Goal: Task Accomplishment & Management: Complete application form

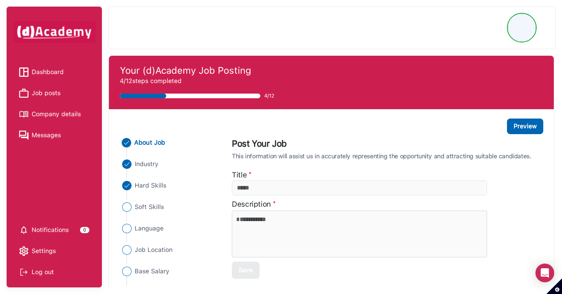
type input "**********"
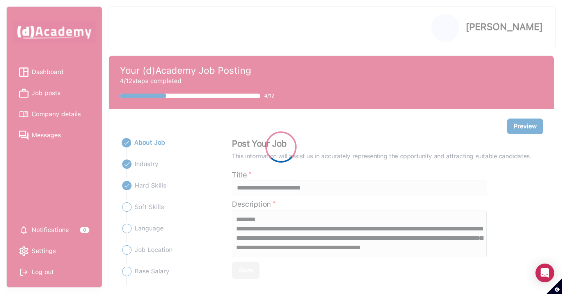
click at [46, 101] on div at bounding box center [281, 147] width 562 height 294
click at [46, 95] on div at bounding box center [281, 147] width 562 height 294
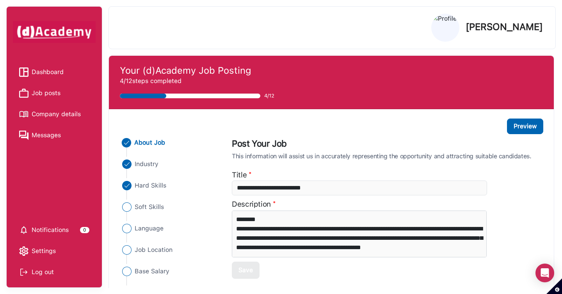
click at [45, 95] on span "Job posts" at bounding box center [46, 93] width 29 height 12
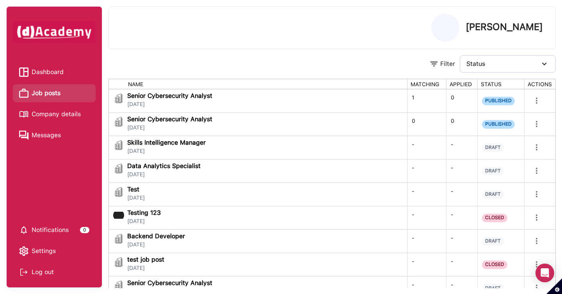
scroll to position [41, 0]
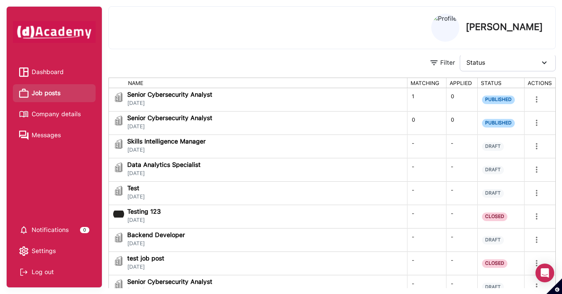
click at [246, 143] on div "Skills Intelligence Manager [DATE]" at bounding box center [257, 147] width 289 height 16
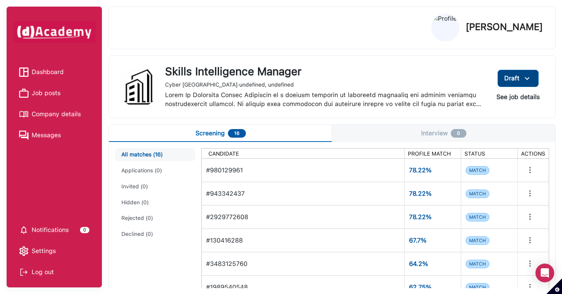
click at [529, 77] on img at bounding box center [526, 79] width 9 height 10
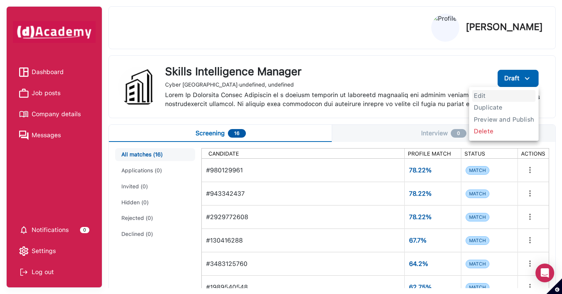
click at [494, 99] on span "Edit" at bounding box center [503, 96] width 63 height 12
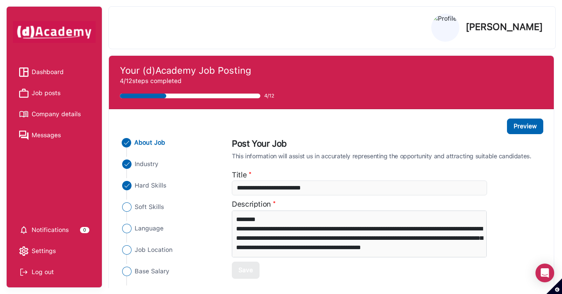
click at [158, 186] on span "Hard Skills" at bounding box center [151, 185] width 32 height 9
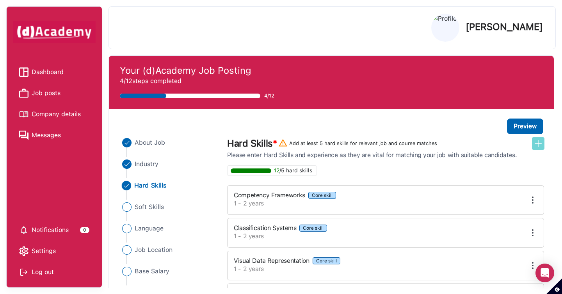
click at [536, 146] on img at bounding box center [537, 143] width 9 height 9
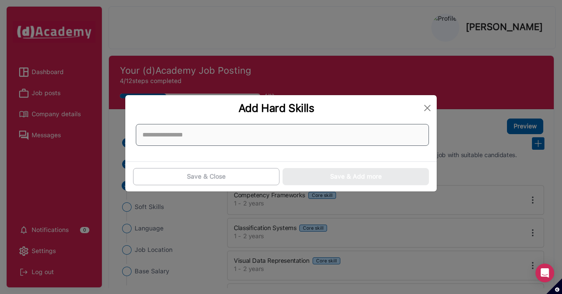
click at [309, 131] on input at bounding box center [282, 135] width 293 height 22
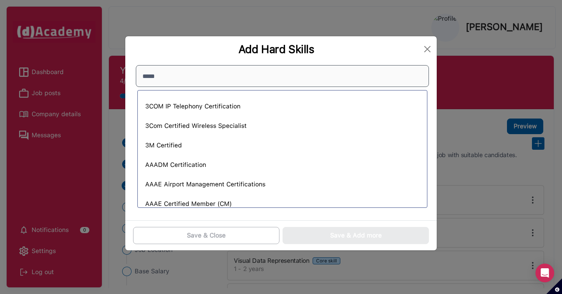
type input "*****"
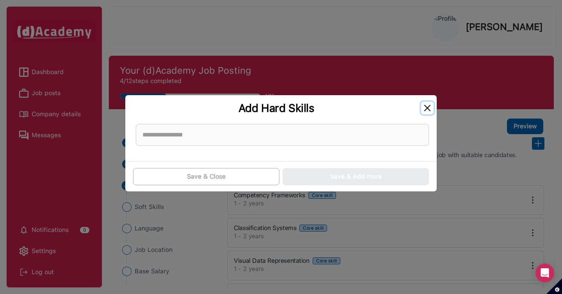
click at [428, 109] on button "Close" at bounding box center [427, 108] width 12 height 12
